Goal: Feedback & Contribution: Leave review/rating

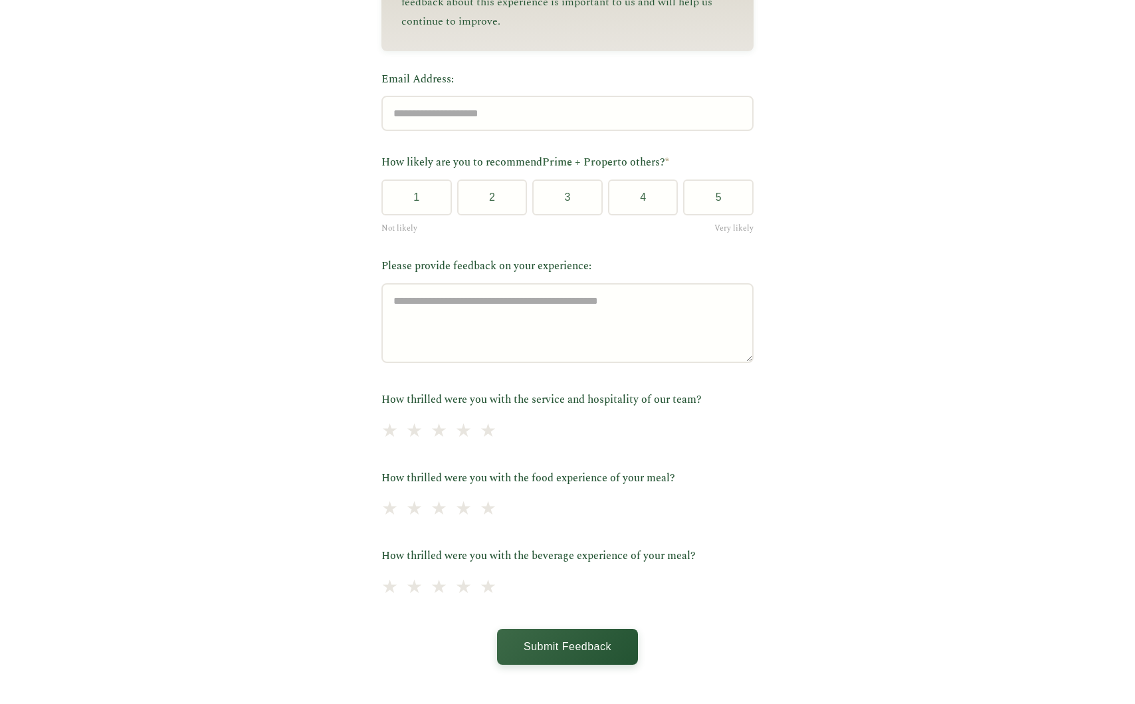
scroll to position [296, 0]
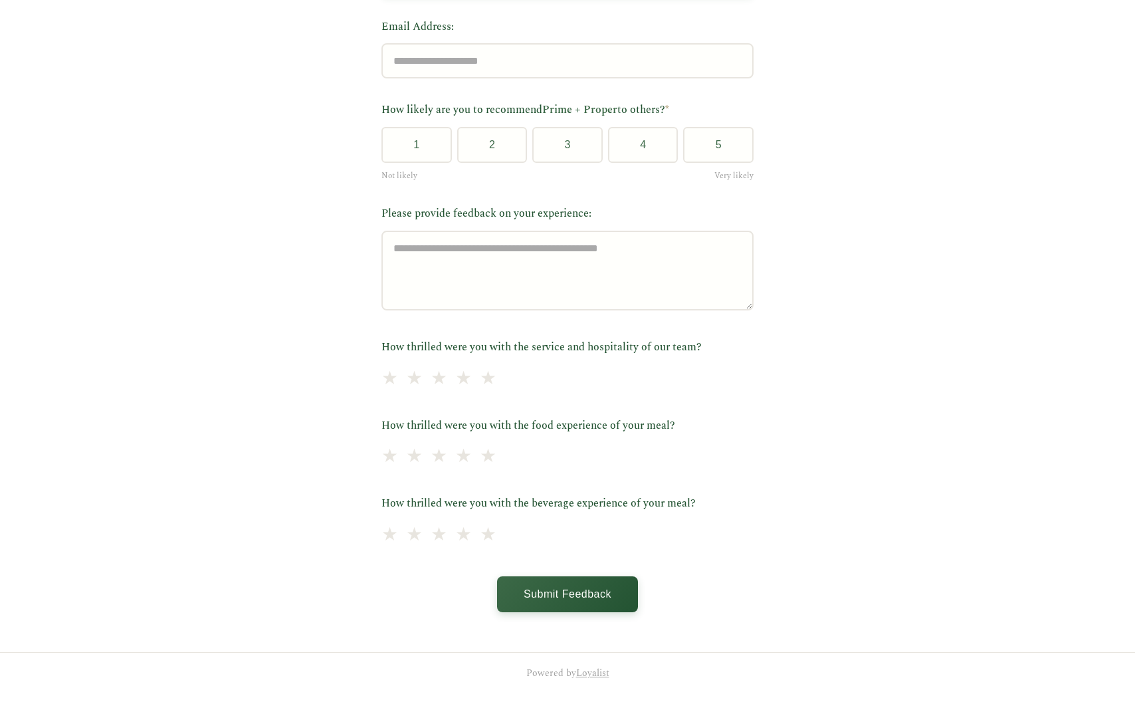
click at [778, 403] on div "Guest Feedback - Heirloom Hospitality Thank You for Dining With Us Your feedbac…" at bounding box center [567, 202] width 1135 height 986
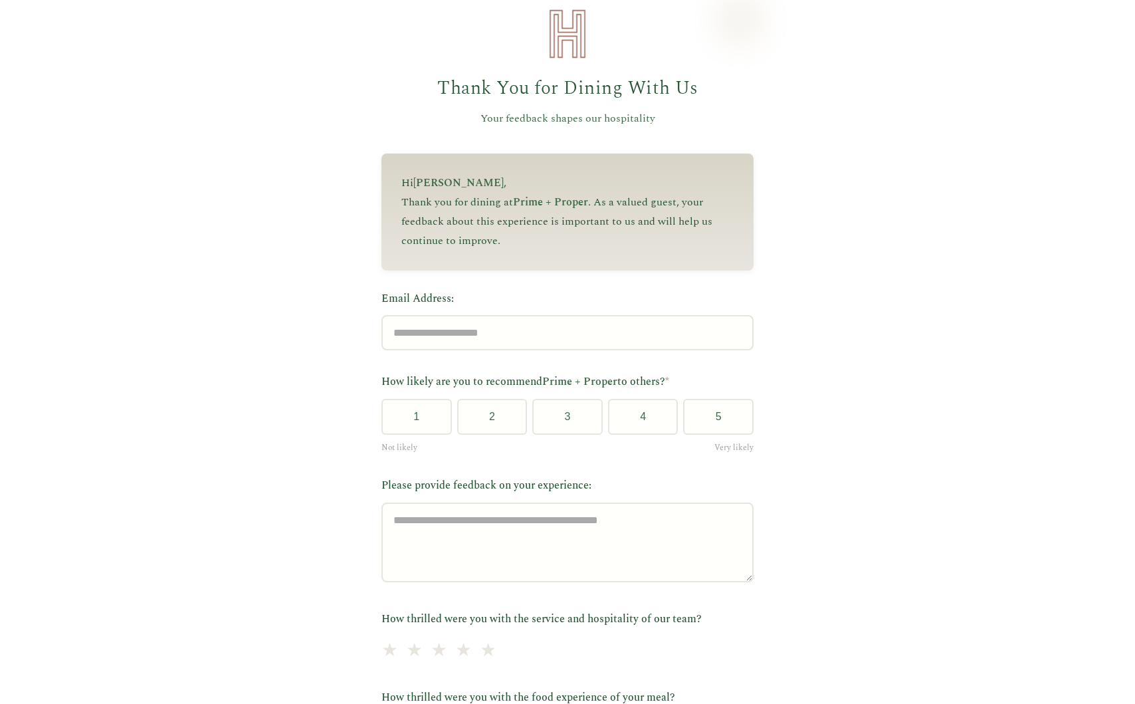
scroll to position [0, 0]
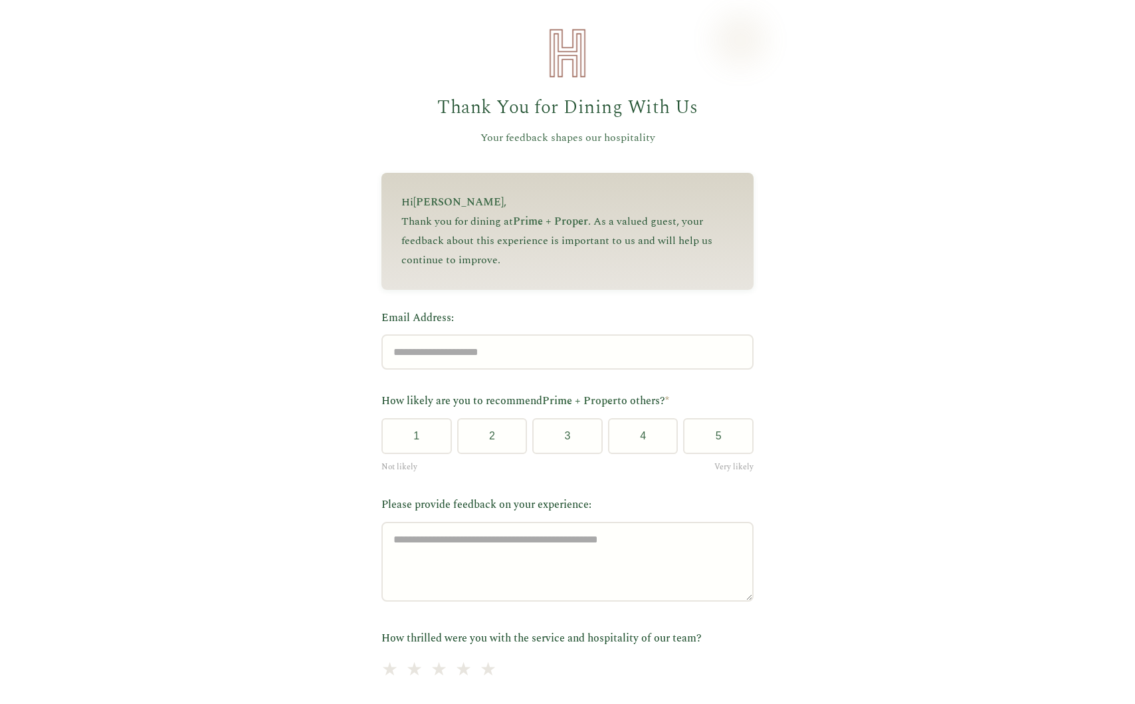
click at [568, 60] on img at bounding box center [567, 53] width 53 height 53
click at [499, 78] on div "Thank You for Dining With Us Your feedback shapes our hospitality" at bounding box center [568, 87] width 372 height 120
click at [548, 226] on span "Prime + Proper" at bounding box center [550, 221] width 75 height 16
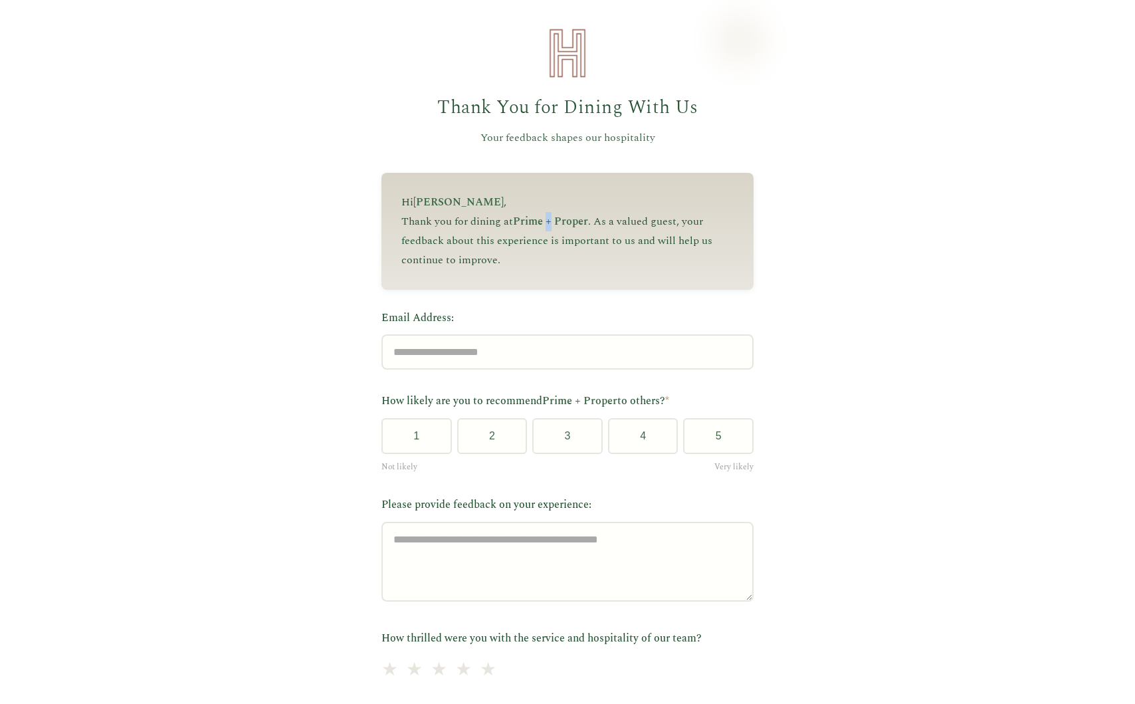
click at [548, 226] on span "Prime + Proper" at bounding box center [550, 221] width 75 height 16
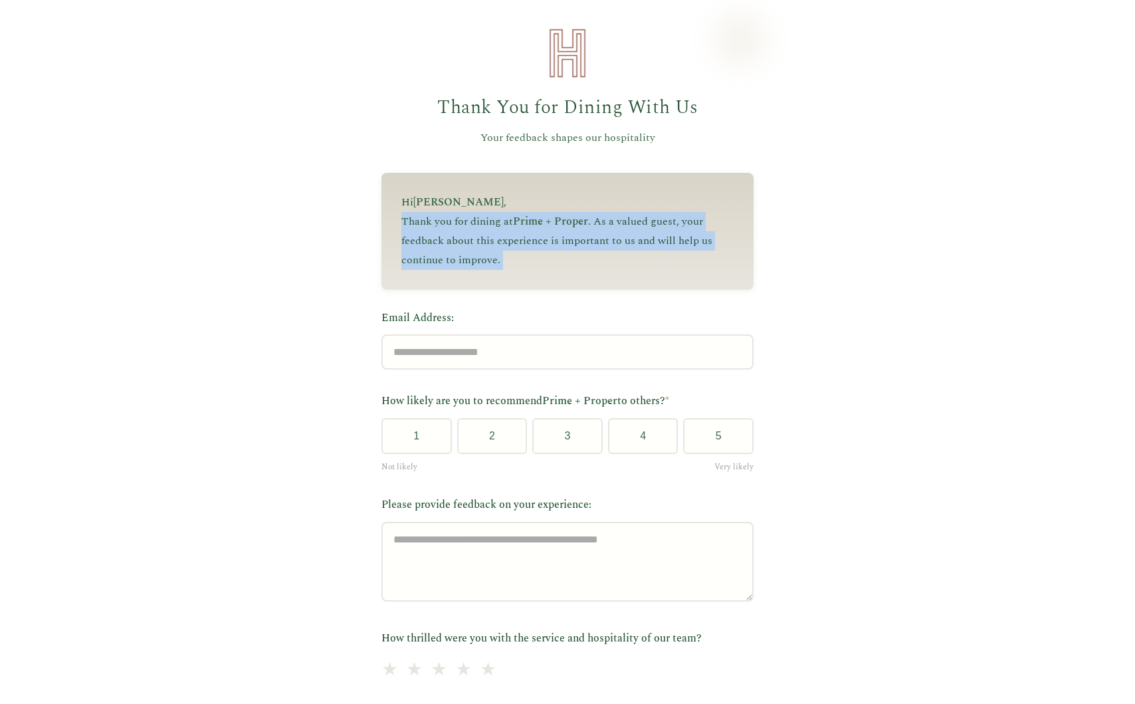
click at [548, 226] on span "Prime + Proper" at bounding box center [550, 221] width 75 height 16
copy div "Thank you for dining at Prime + Proper . As a valued guest, your feedback about…"
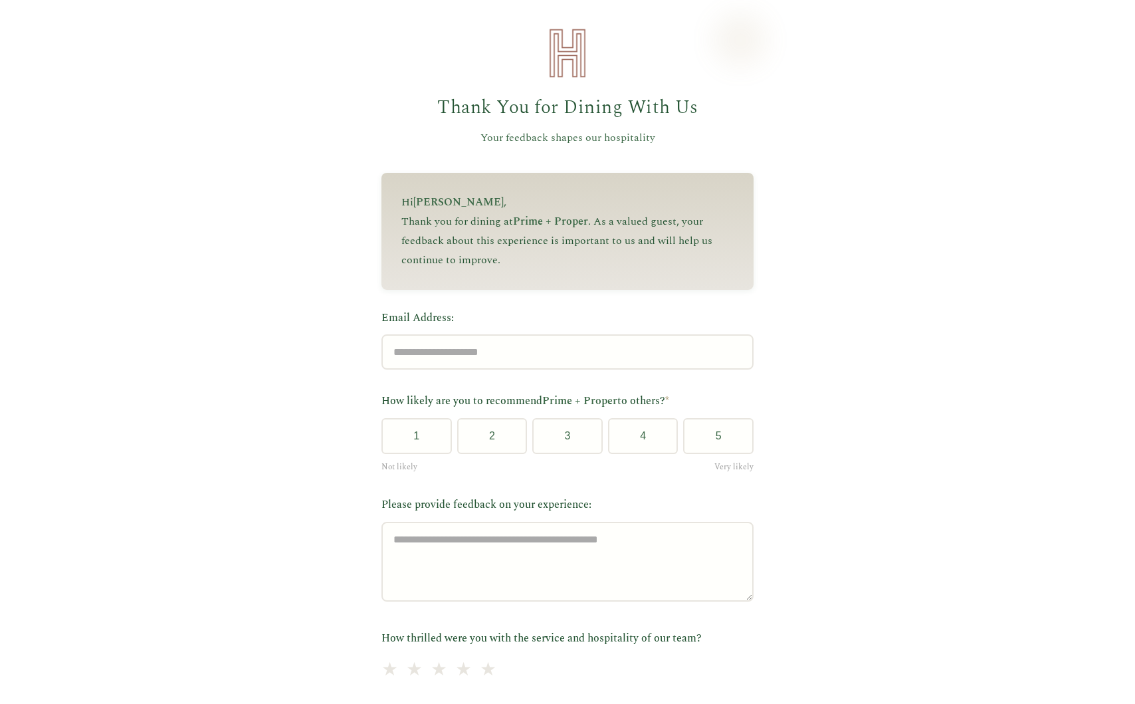
click at [503, 136] on p "Your feedback shapes our hospitality" at bounding box center [568, 138] width 372 height 17
copy div "Your feedback shapes our hospitality"
click at [529, 267] on p "Thank you for dining at Prime + Proper . As a valued guest, your feedback about…" at bounding box center [567, 240] width 332 height 57
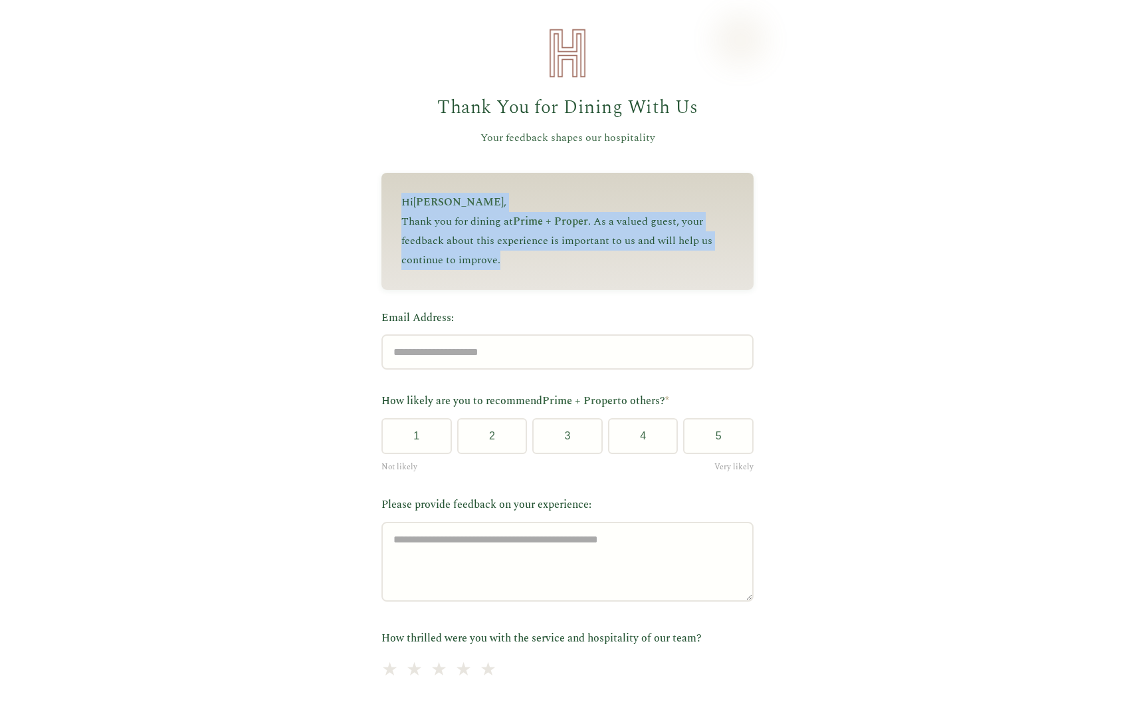
drag, startPoint x: 522, startPoint y: 262, endPoint x: 396, endPoint y: 204, distance: 138.3
click at [396, 204] on div "Hi [PERSON_NAME] , Thank you for dining at Prime + Proper . As a valued guest, …" at bounding box center [568, 231] width 372 height 116
copy div "Hi [PERSON_NAME] , Thank you for dining at Prime + Proper . As a valued guest, …"
click at [455, 362] on input "Email Address:" at bounding box center [568, 351] width 372 height 35
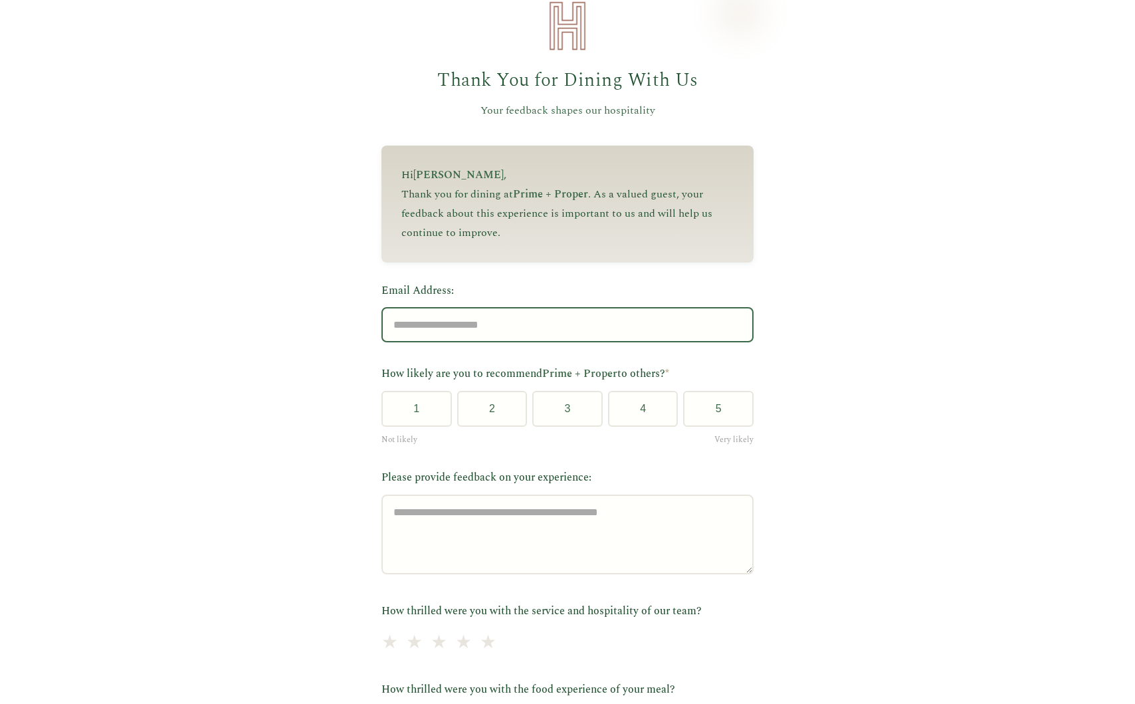
scroll to position [39, 0]
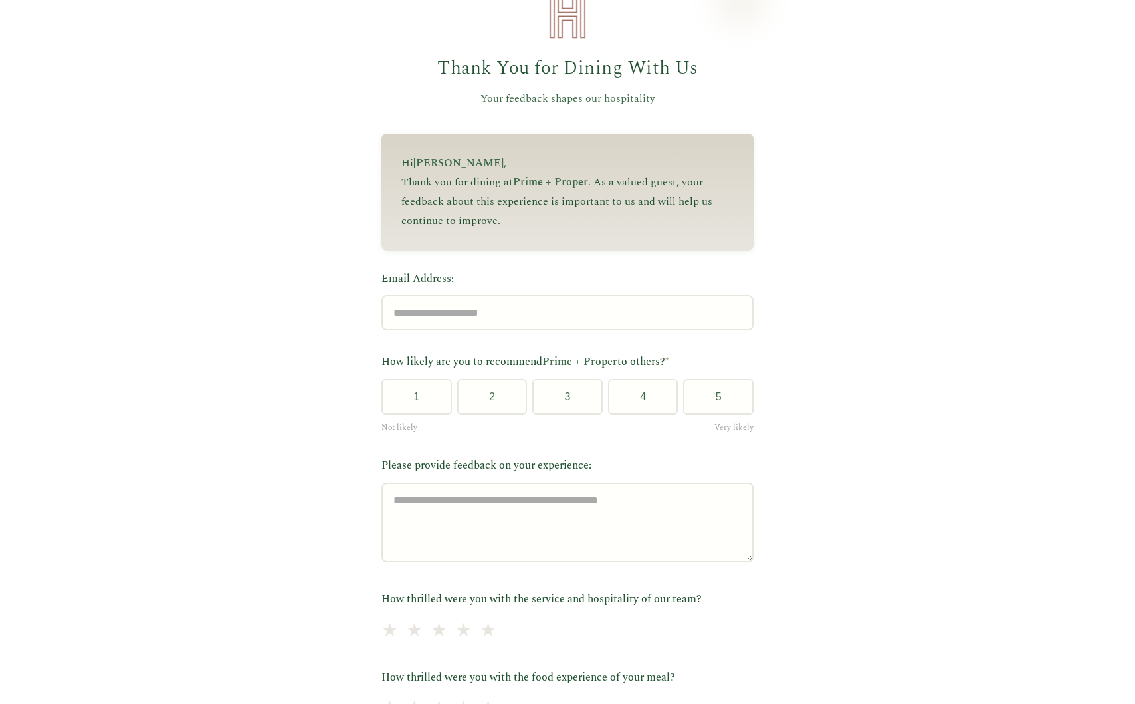
click at [455, 362] on label "How likely are you to recommend Prime + Proper to others? *" at bounding box center [568, 362] width 372 height 17
copy div "How likely are you to recommend Prime + Proper to others? *"
